Goal: Task Accomplishment & Management: Manage account settings

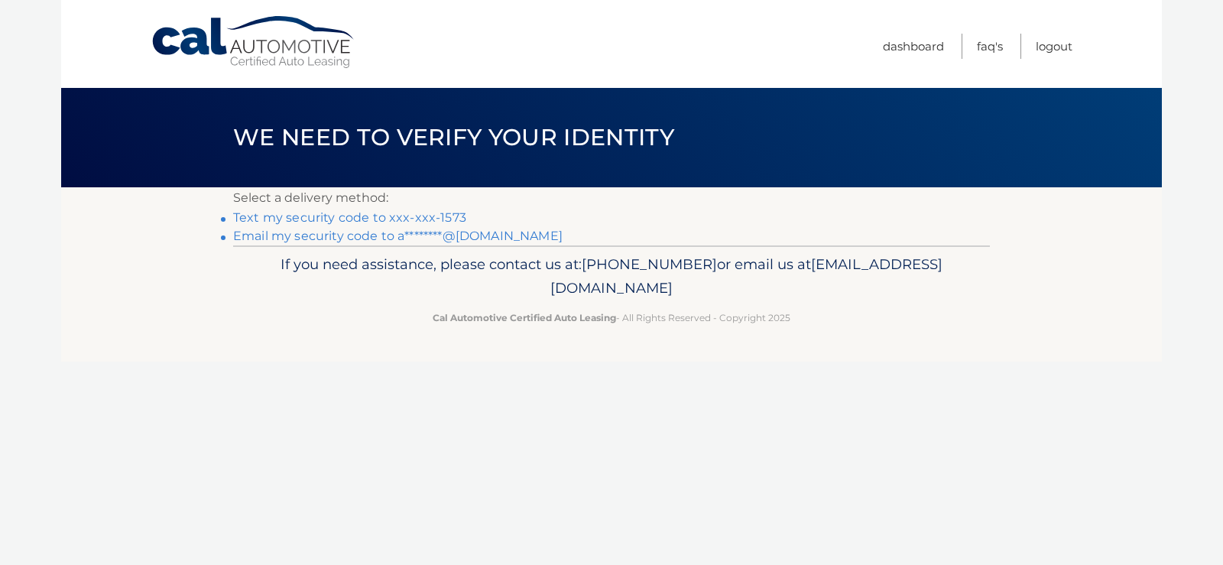
click at [434, 219] on link "Text my security code to xxx-xxx-1573" at bounding box center [349, 217] width 233 height 15
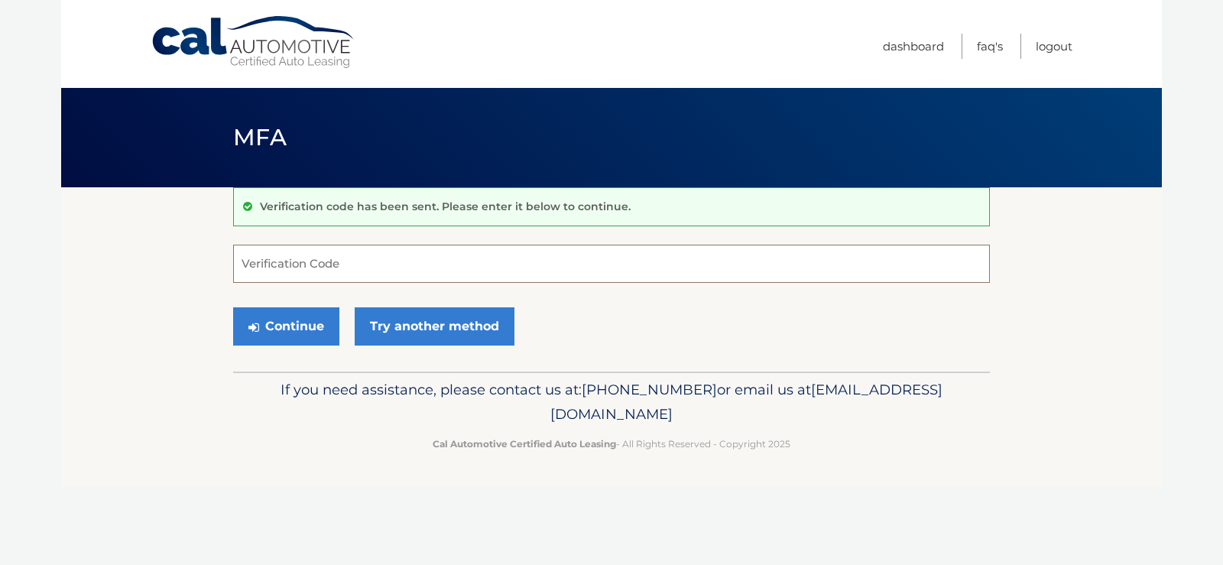
click at [302, 269] on input "Verification Code" at bounding box center [611, 264] width 757 height 38
type input "327376"
click at [305, 326] on button "Continue" at bounding box center [286, 326] width 106 height 38
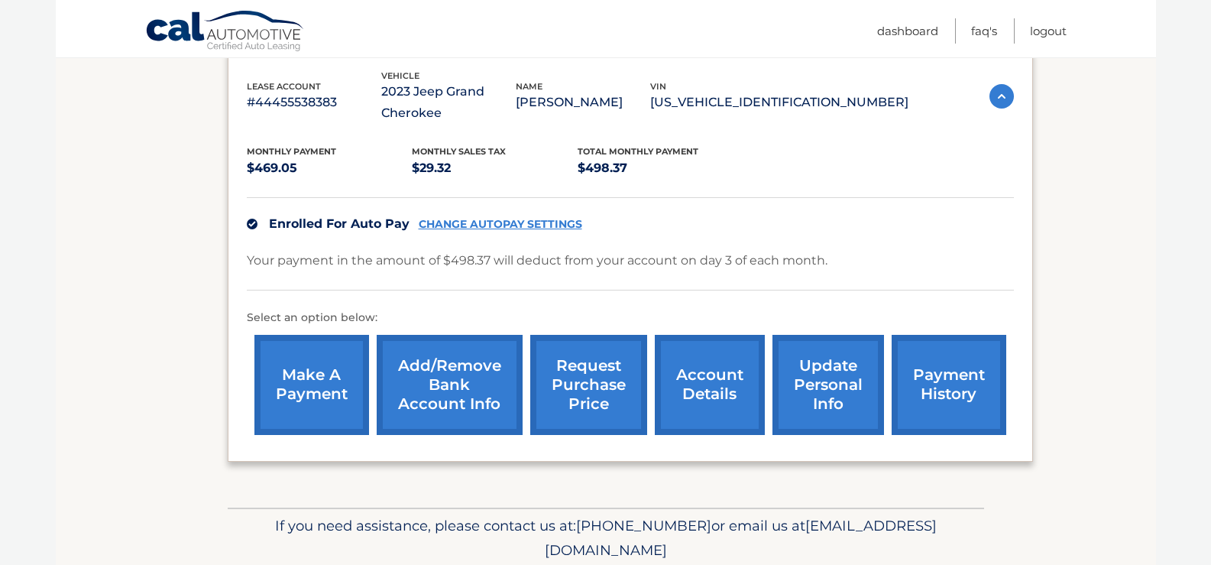
scroll to position [294, 0]
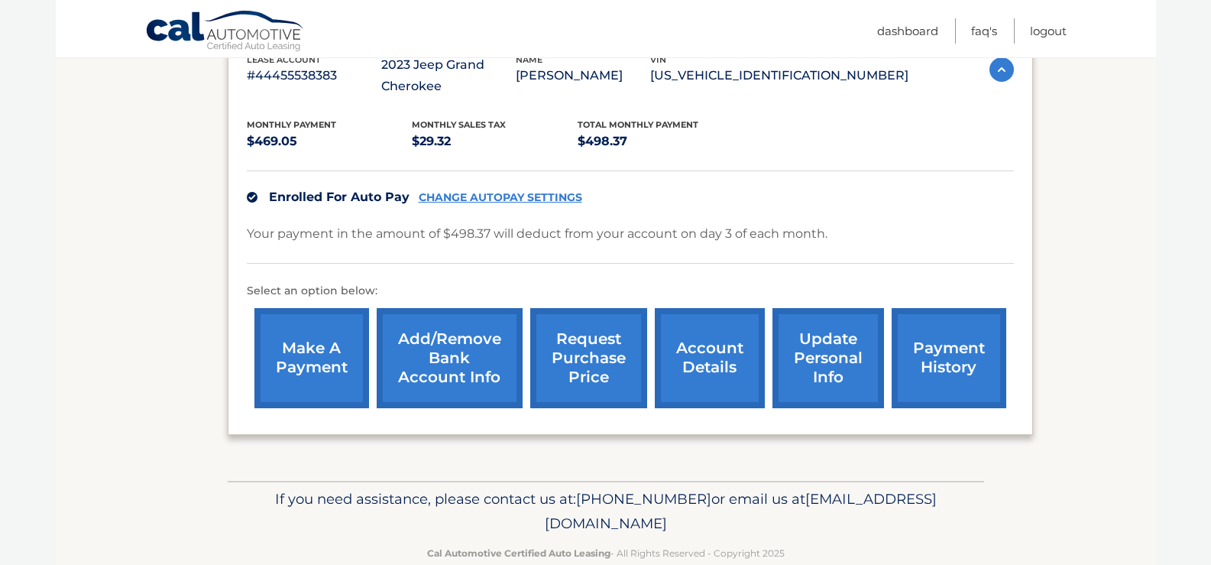
click at [946, 364] on link "payment history" at bounding box center [949, 358] width 115 height 100
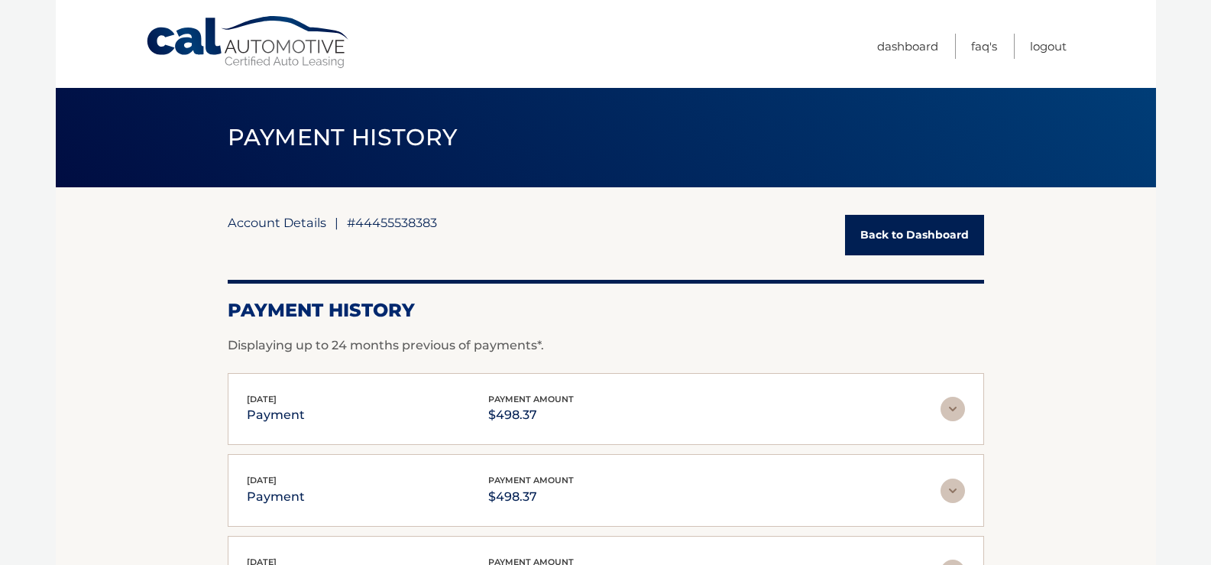
click at [302, 223] on link "Account Details" at bounding box center [277, 222] width 99 height 15
click at [374, 226] on span "#44455538383" at bounding box center [392, 222] width 90 height 15
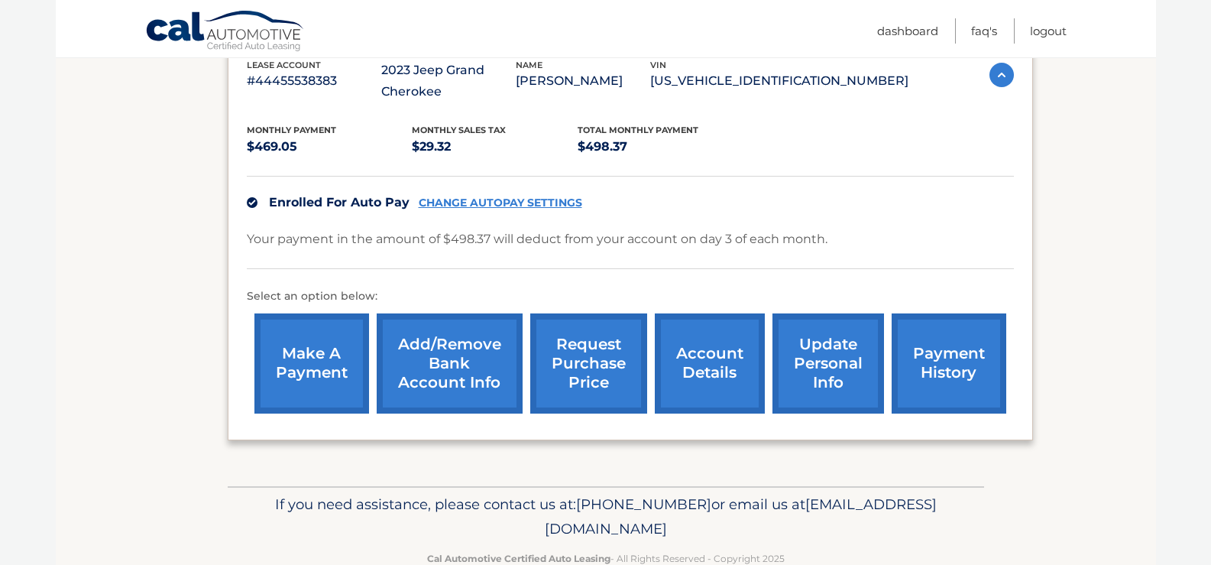
scroll to position [290, 0]
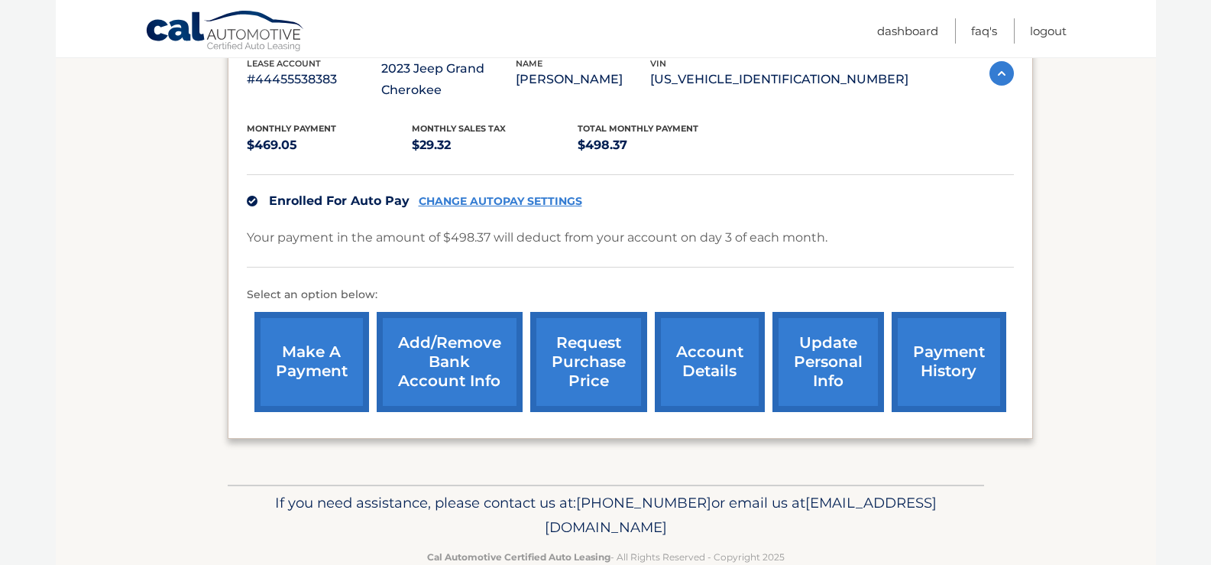
click at [702, 365] on link "account details" at bounding box center [710, 362] width 110 height 100
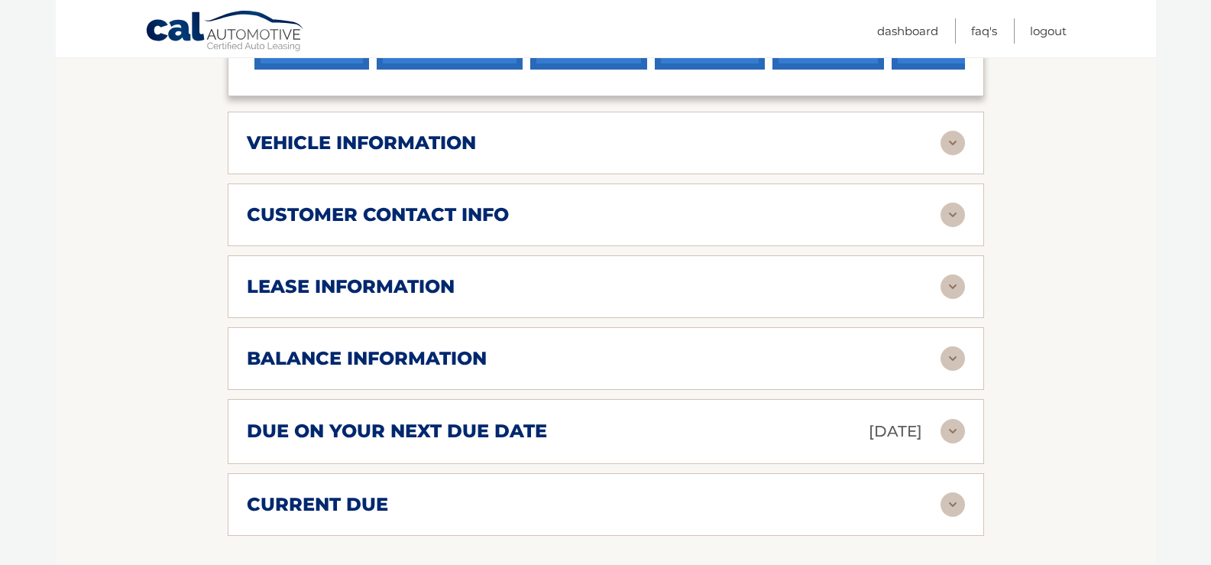
scroll to position [659, 0]
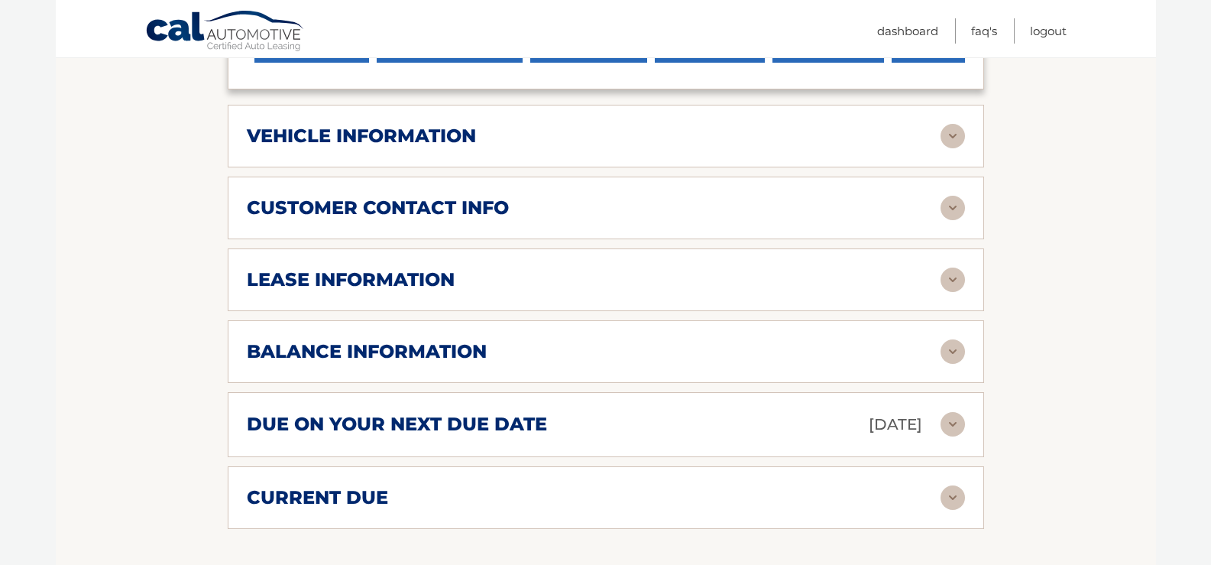
click at [949, 498] on img at bounding box center [953, 497] width 24 height 24
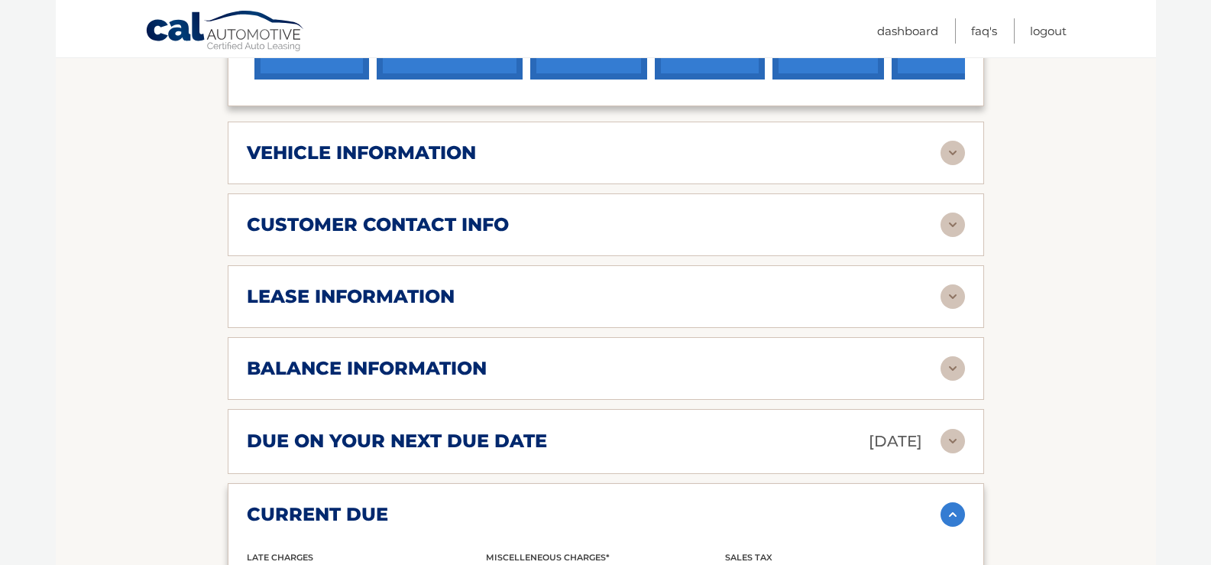
scroll to position [637, 0]
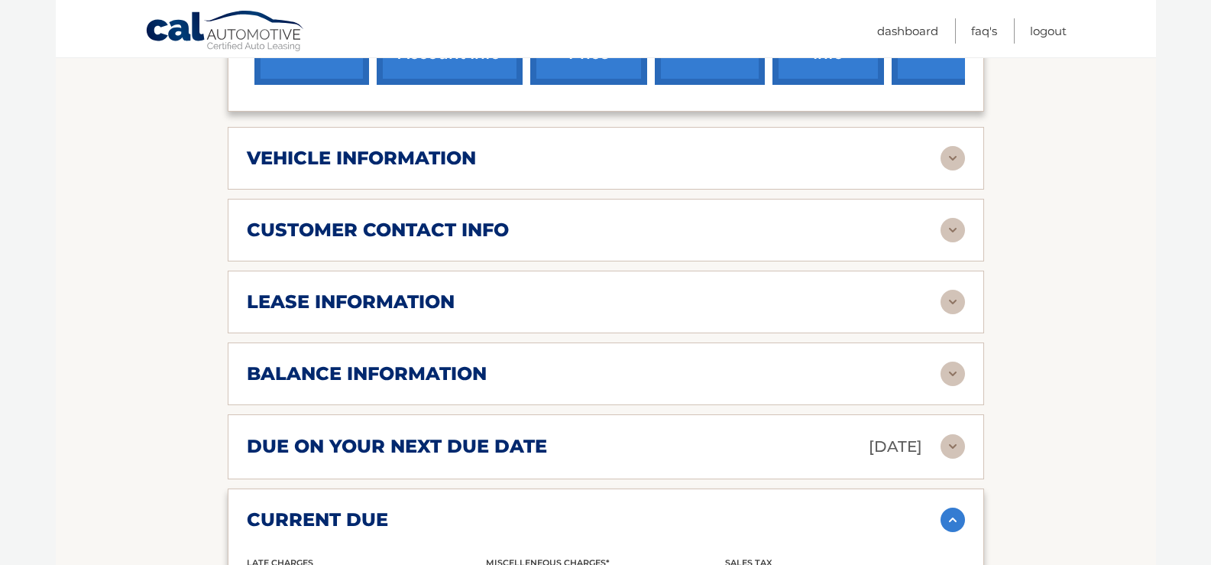
click at [949, 303] on img at bounding box center [953, 302] width 24 height 24
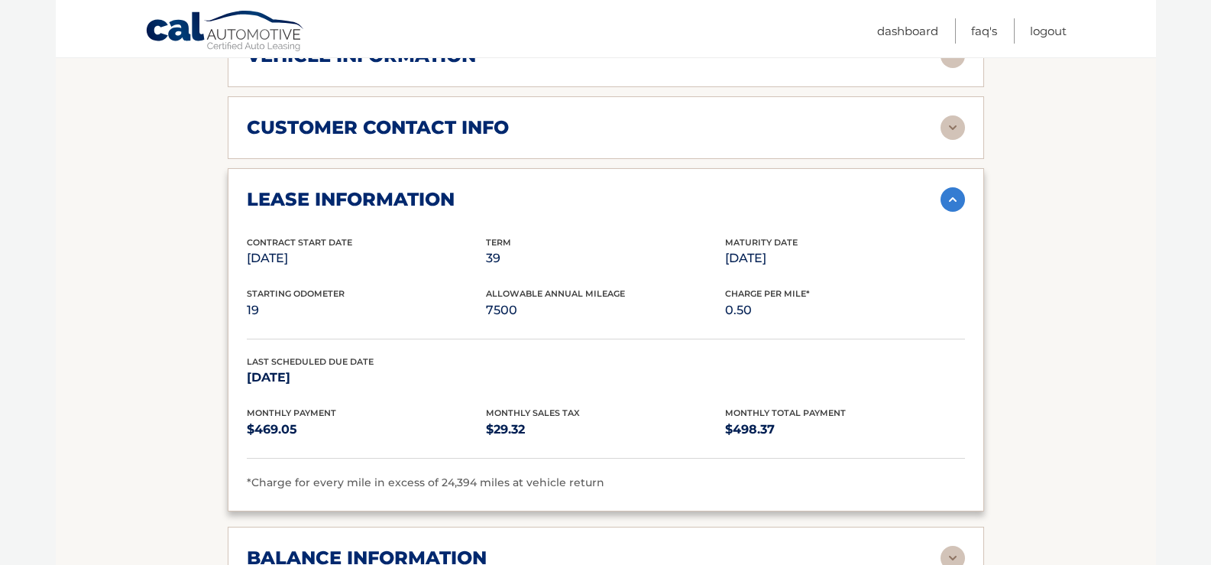
scroll to position [736, 0]
